Goal: Information Seeking & Learning: Learn about a topic

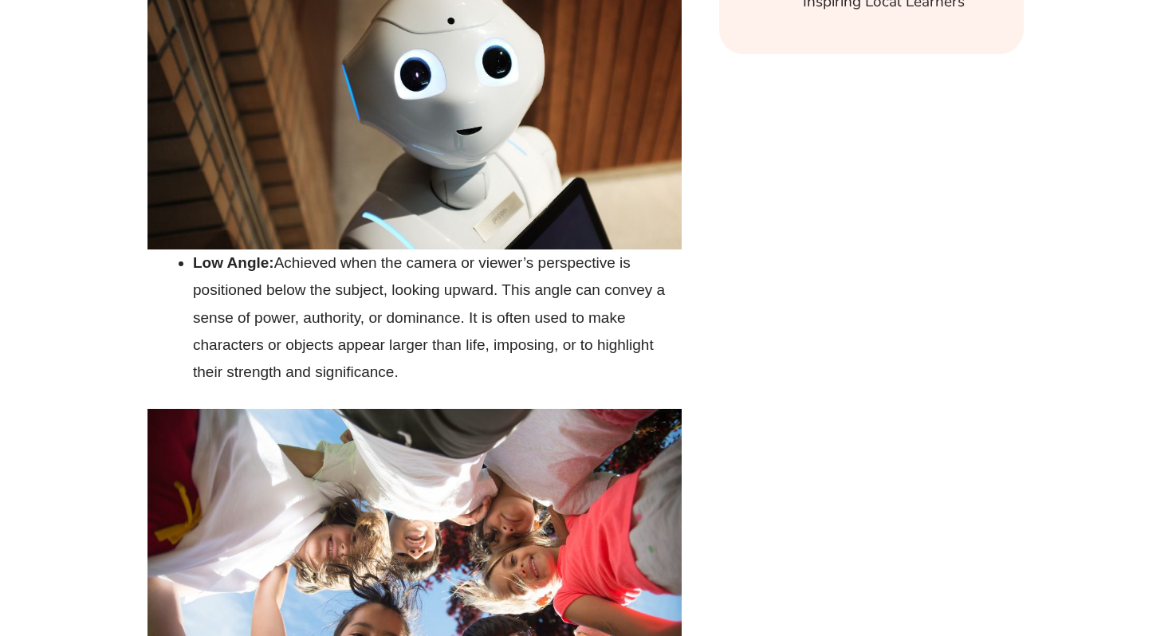
scroll to position [9810, 0]
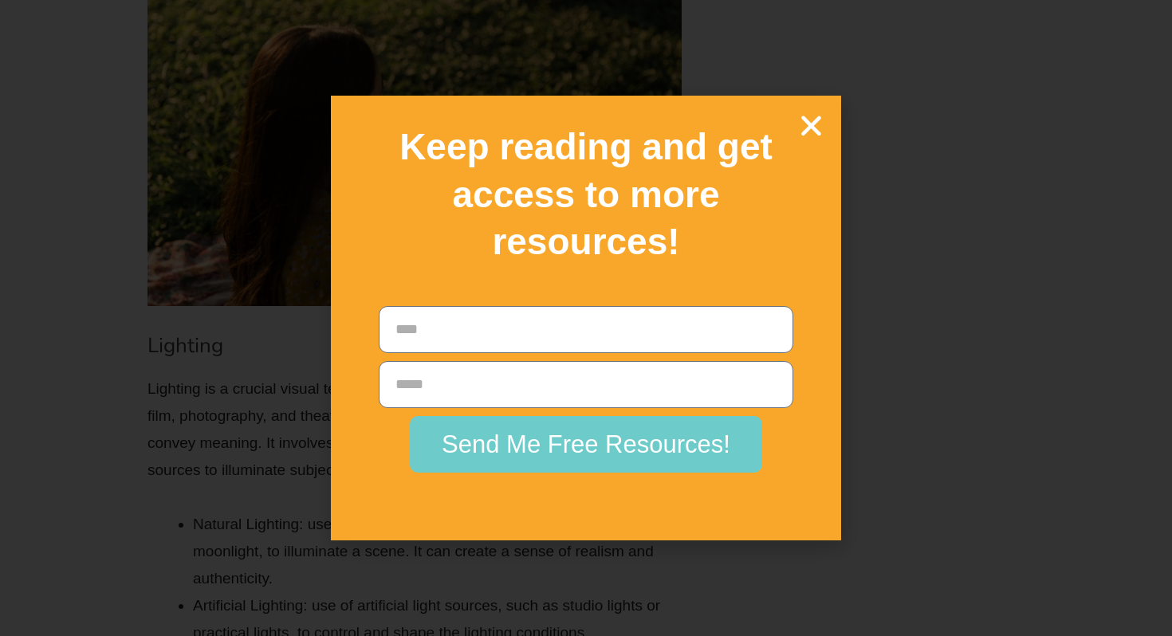
click at [825, 114] on icon "Close" at bounding box center [811, 126] width 28 height 28
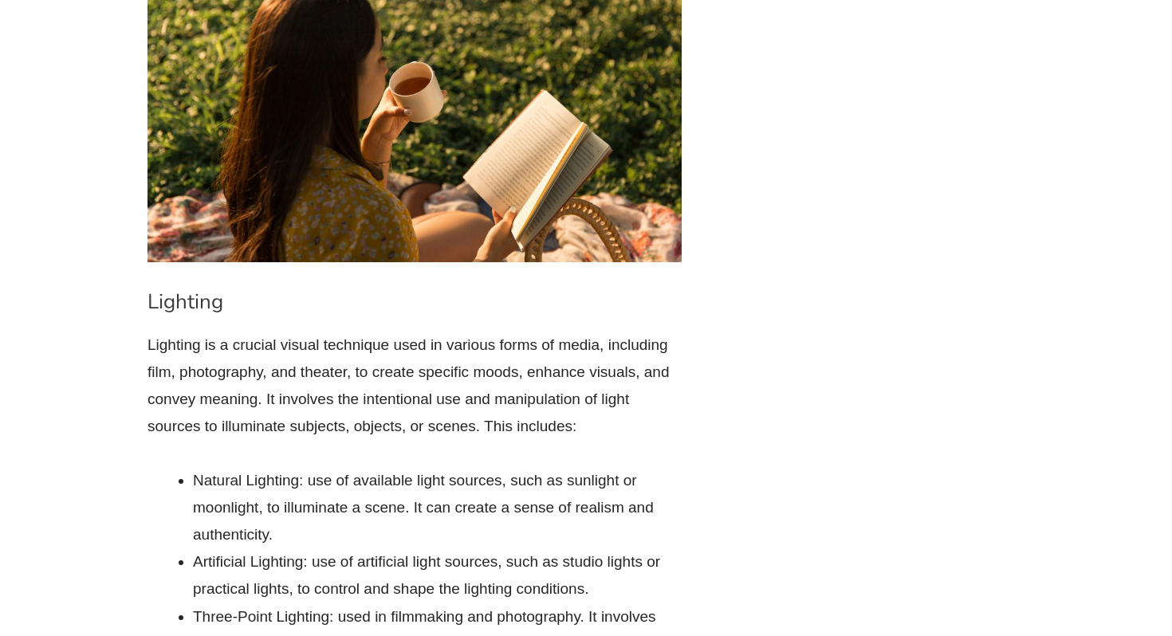
scroll to position [9882, 0]
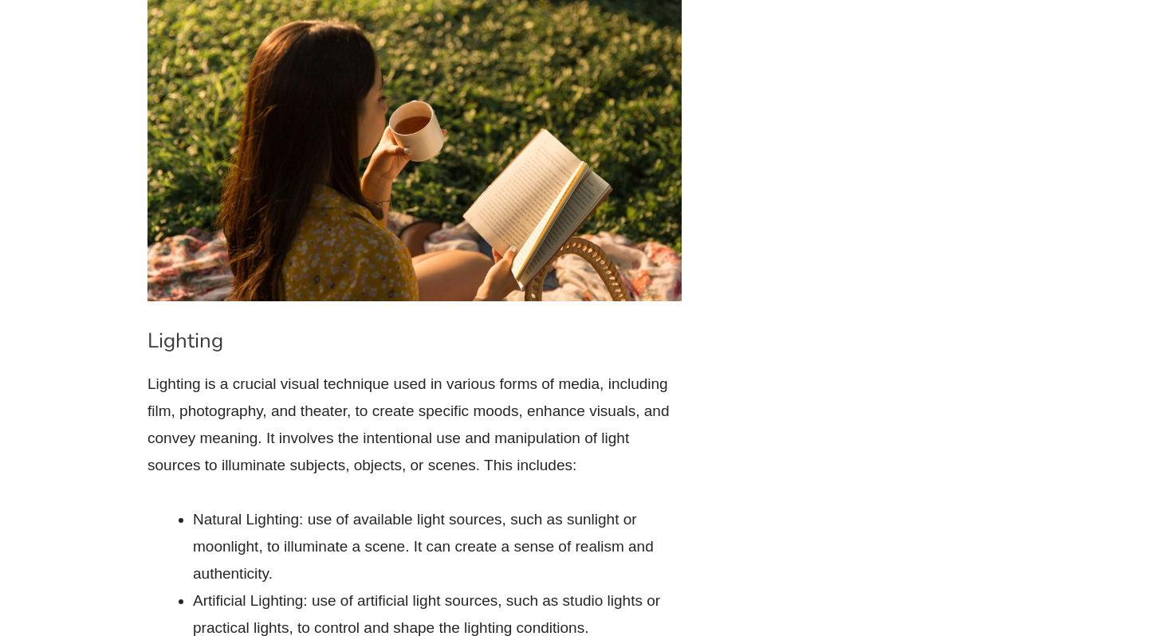
click at [637, 195] on img at bounding box center [415, 141] width 534 height 321
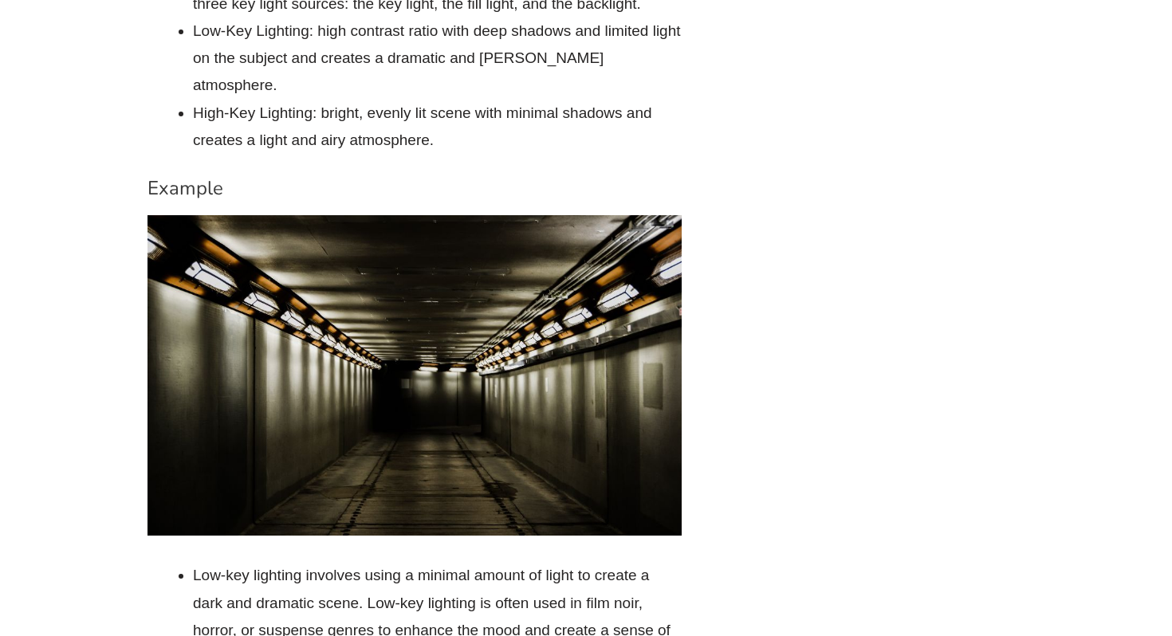
scroll to position [10578, 0]
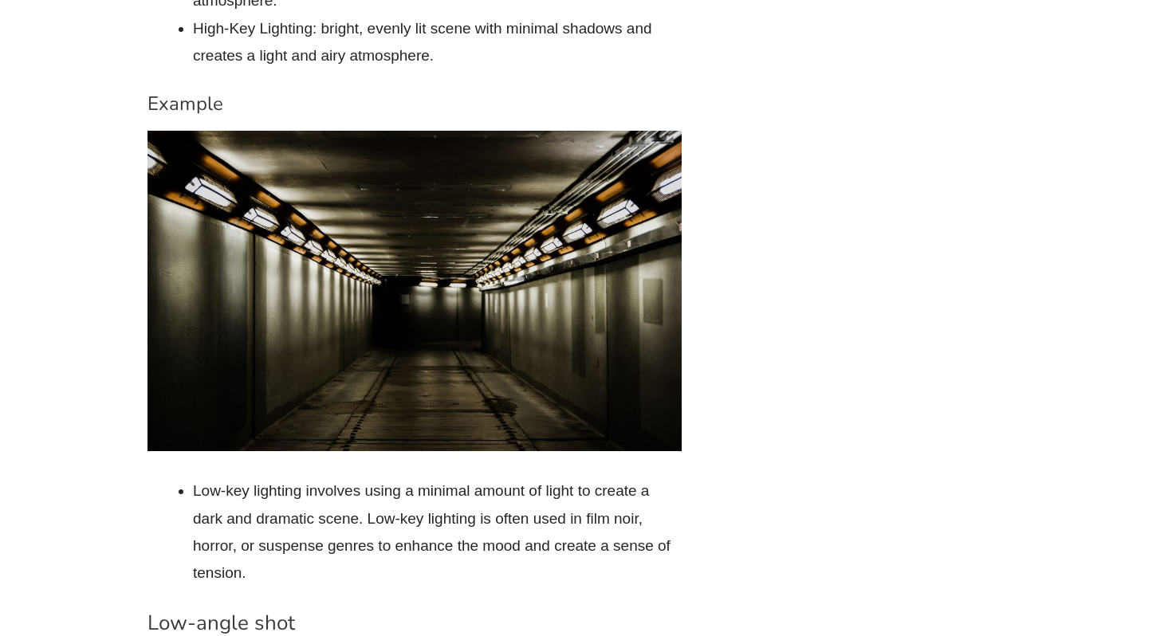
click at [624, 222] on img at bounding box center [415, 291] width 534 height 321
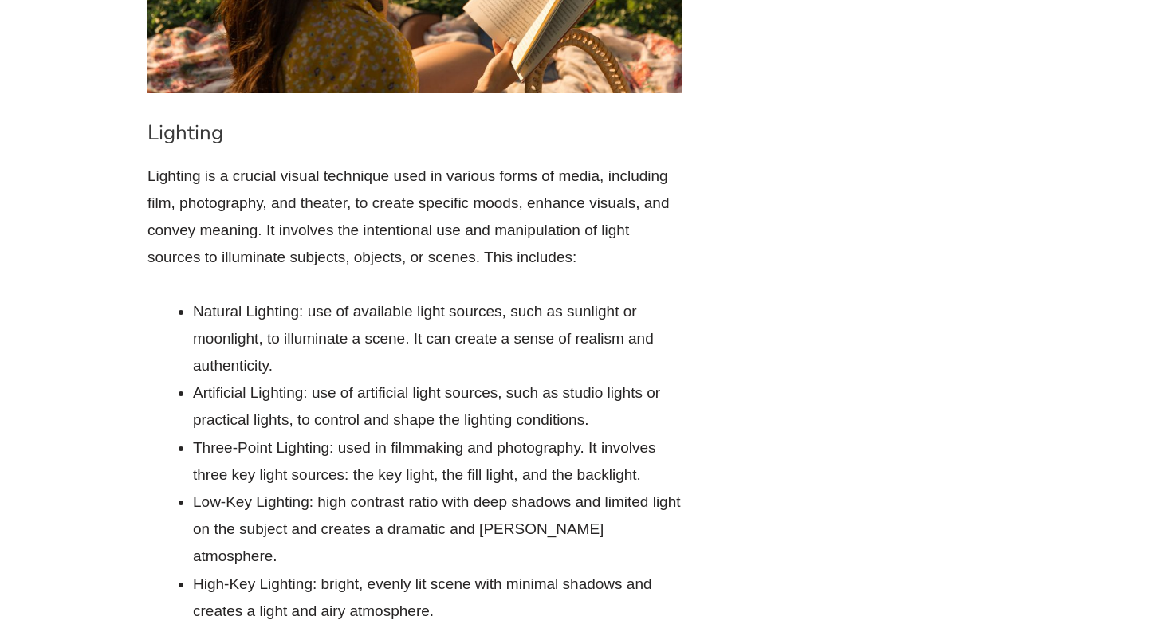
scroll to position [10021, 0]
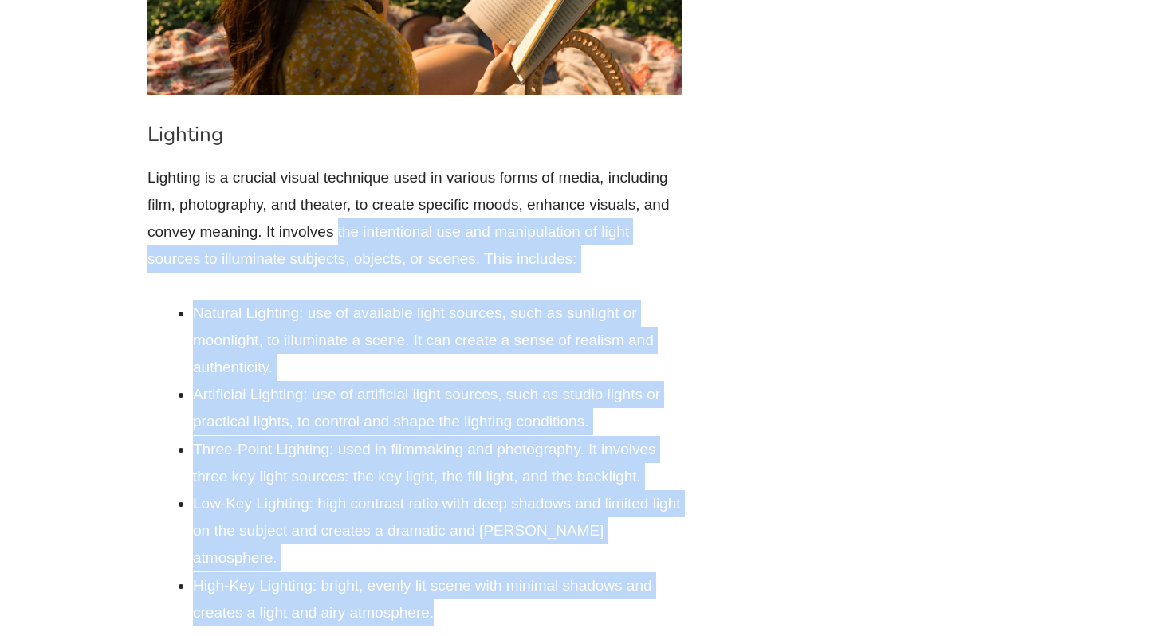
drag, startPoint x: 338, startPoint y: 204, endPoint x: 510, endPoint y: 569, distance: 402.7
copy div "the intentional use and manipulation of light sources to illuminate subjects, o…"
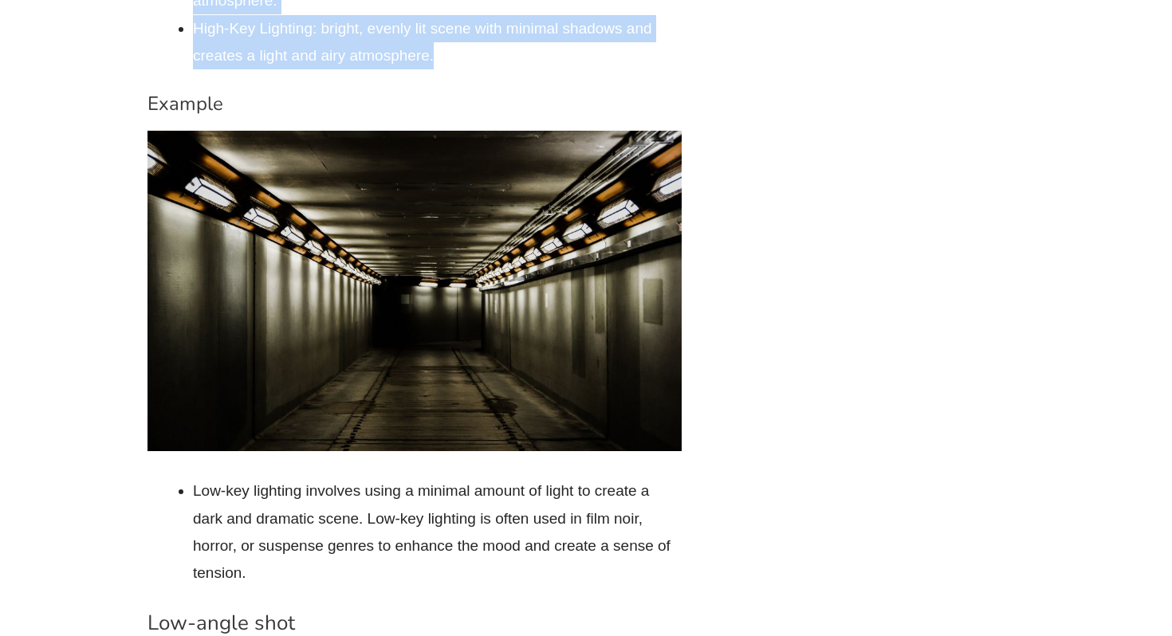
scroll to position [10582, 0]
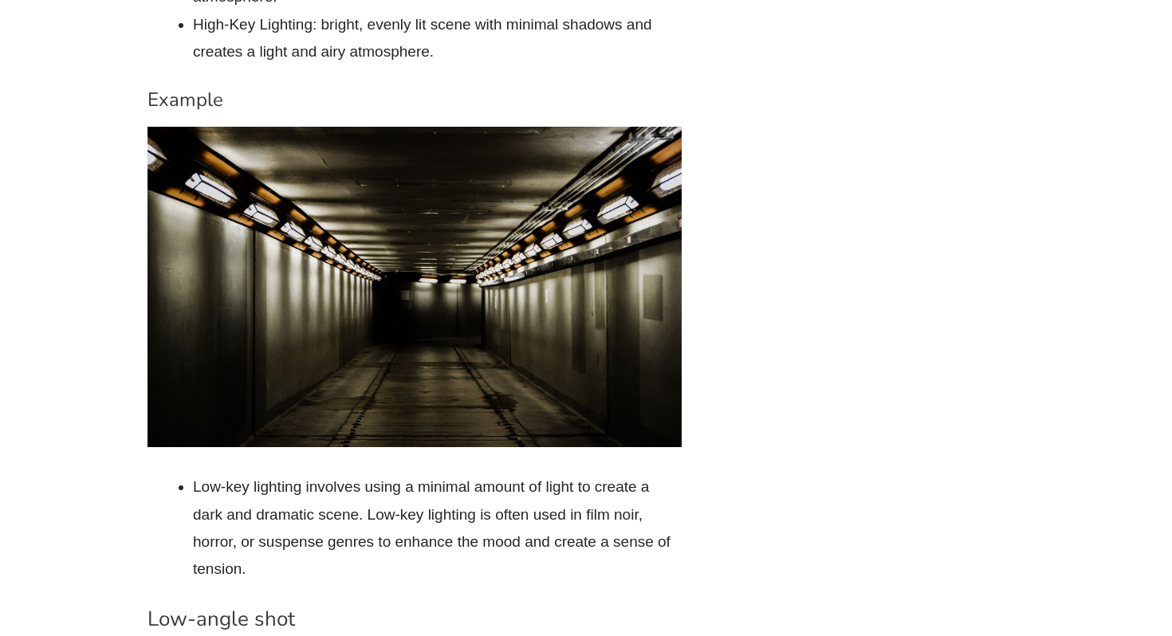
click at [225, 606] on h3 "Low-angle shot" at bounding box center [415, 619] width 534 height 27
click at [242, 505] on li "Low-key lighting involves using a minimal amount of light to create a dark and …" at bounding box center [437, 528] width 489 height 109
click at [266, 506] on li "Low-key lighting involves using a minimal amount of light to create a dark and …" at bounding box center [437, 528] width 489 height 109
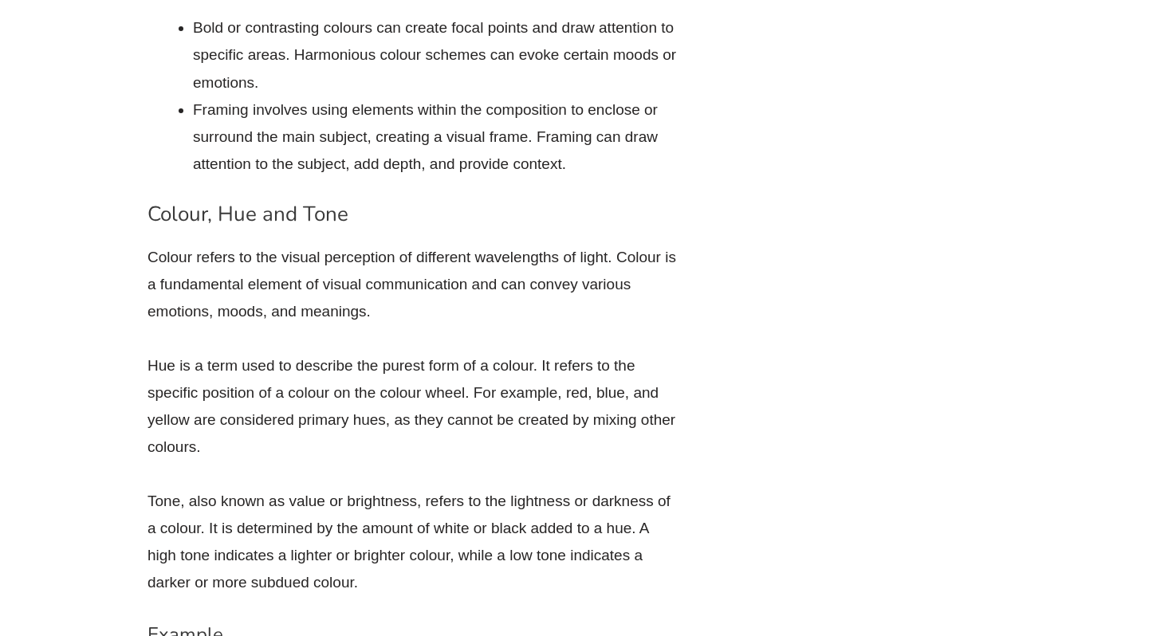
scroll to position [6610, 0]
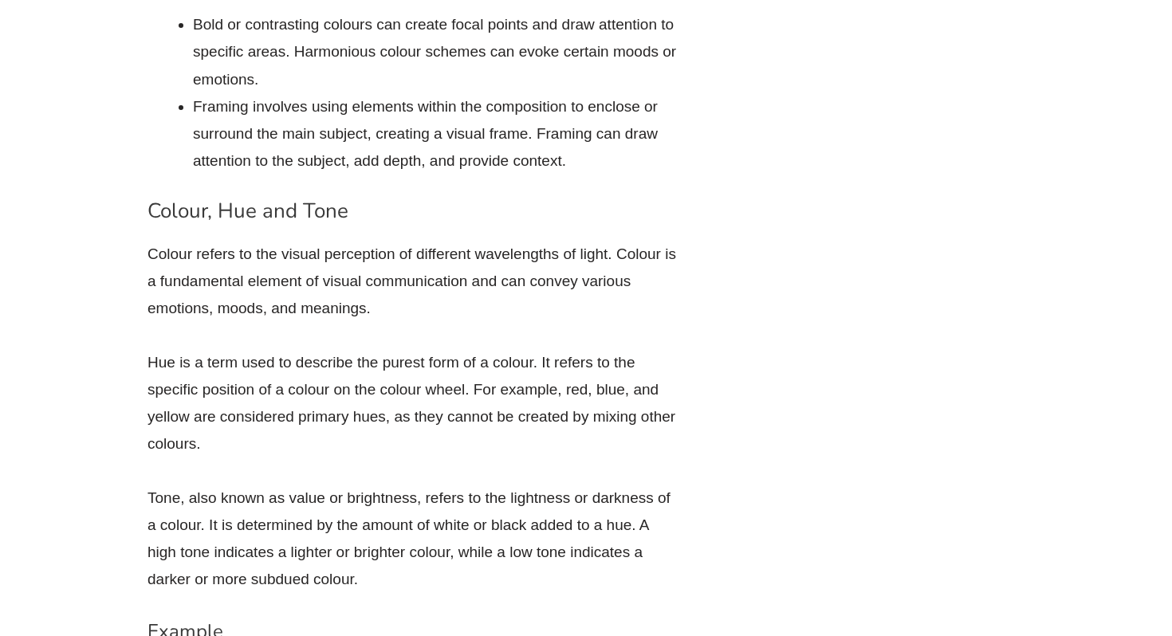
click at [423, 241] on p "Colour refers to the visual perception of different wavelengths of light. Colou…" at bounding box center [415, 282] width 534 height 82
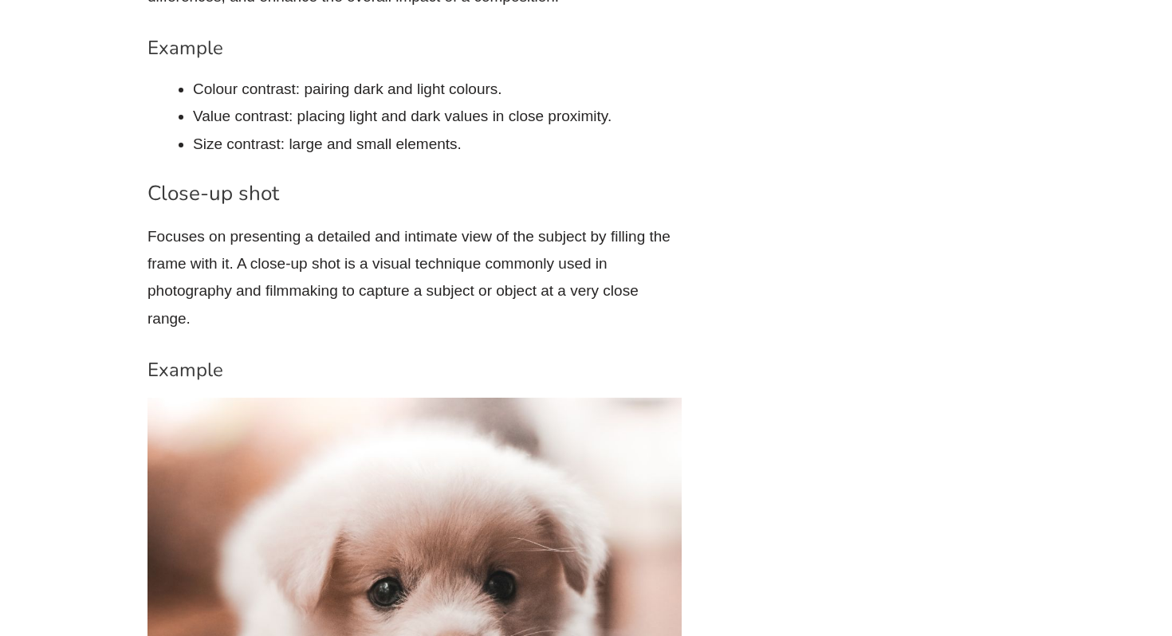
scroll to position [11852, 0]
